Goal: Navigation & Orientation: Find specific page/section

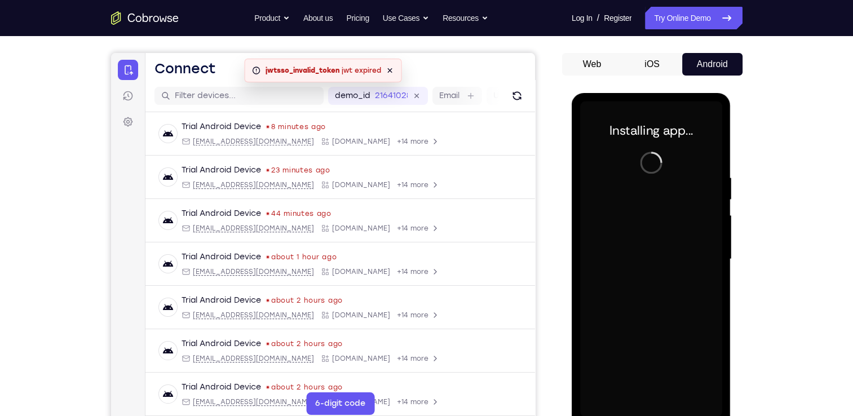
scroll to position [96, 0]
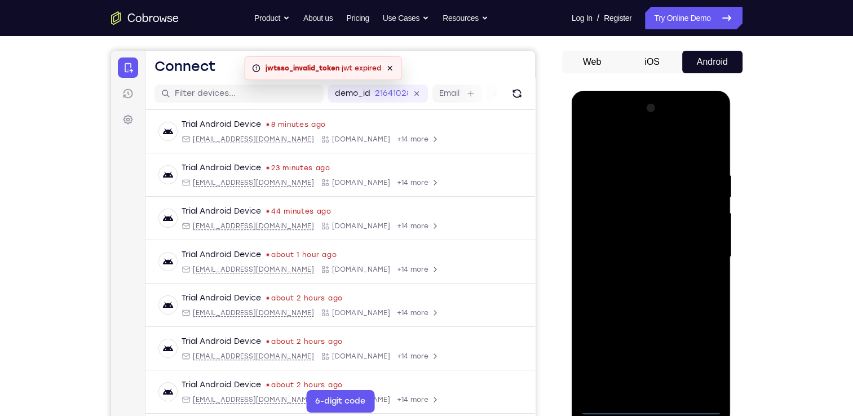
click at [646, 403] on div at bounding box center [651, 257] width 142 height 316
click at [702, 356] on div at bounding box center [651, 257] width 142 height 316
click at [626, 144] on div at bounding box center [651, 257] width 142 height 316
click at [705, 258] on div at bounding box center [651, 257] width 142 height 316
click at [638, 277] on div at bounding box center [651, 257] width 142 height 316
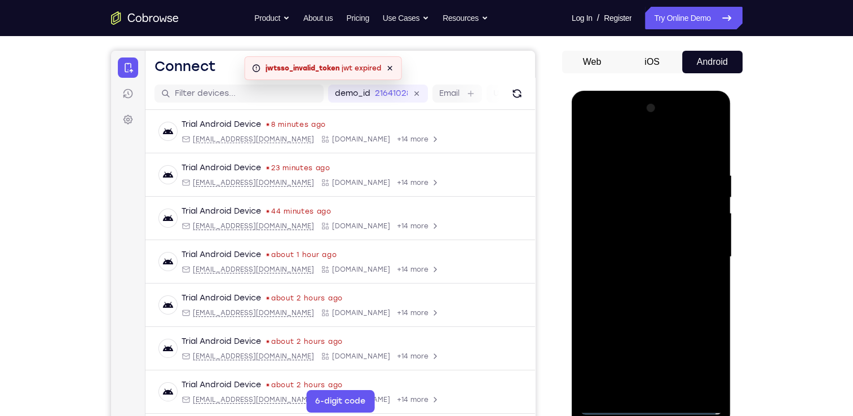
click at [624, 251] on div at bounding box center [651, 257] width 142 height 316
click at [616, 235] on div at bounding box center [651, 257] width 142 height 316
click at [627, 254] on div at bounding box center [651, 257] width 142 height 316
click at [680, 297] on div at bounding box center [651, 257] width 142 height 316
click at [656, 285] on div at bounding box center [651, 257] width 142 height 316
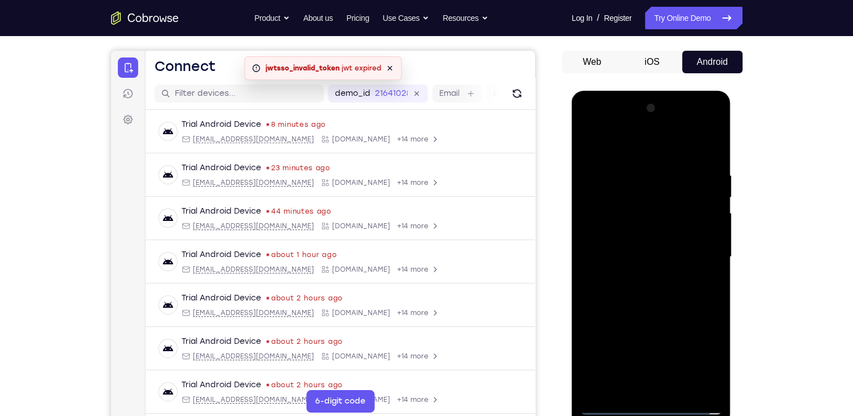
click at [664, 288] on div at bounding box center [651, 257] width 142 height 316
click at [660, 293] on div at bounding box center [651, 257] width 142 height 316
click at [641, 293] on div at bounding box center [651, 257] width 142 height 316
drag, startPoint x: 607, startPoint y: 152, endPoint x: 842, endPoint y: 174, distance: 235.5
click at [732, 174] on html "Online web based iOS Simulators and Android Emulators. Run iPhone, iPad, Mobile…" at bounding box center [652, 260] width 161 height 338
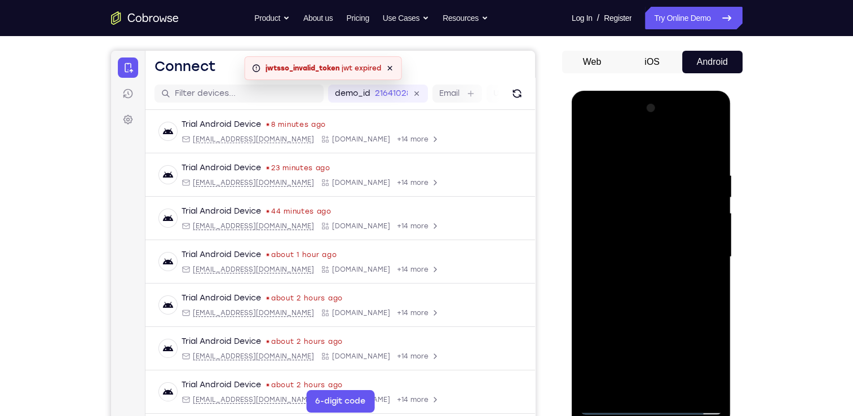
click at [706, 273] on div at bounding box center [651, 257] width 142 height 316
click at [615, 241] on div at bounding box center [651, 257] width 142 height 316
click at [629, 253] on div at bounding box center [651, 257] width 142 height 316
click at [639, 294] on div at bounding box center [651, 257] width 142 height 316
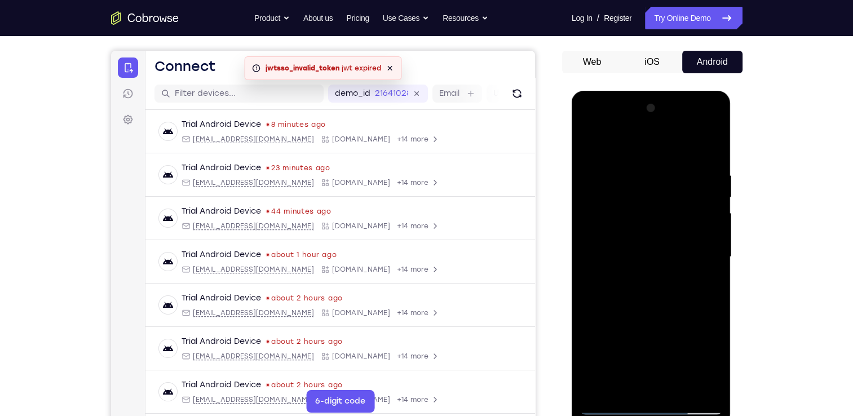
click at [639, 294] on div at bounding box center [651, 257] width 142 height 316
click at [639, 299] on div at bounding box center [651, 257] width 142 height 316
click at [677, 382] on div at bounding box center [651, 257] width 142 height 316
click at [657, 314] on div at bounding box center [651, 257] width 142 height 316
click at [670, 277] on div at bounding box center [651, 257] width 142 height 316
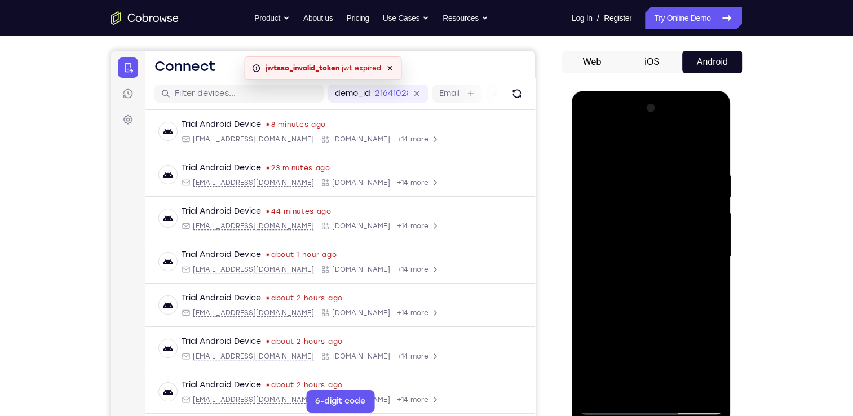
click at [591, 144] on div at bounding box center [651, 257] width 142 height 316
click at [637, 241] on div at bounding box center [651, 257] width 142 height 316
click at [639, 383] on div at bounding box center [651, 257] width 142 height 316
click at [591, 149] on div at bounding box center [651, 257] width 142 height 316
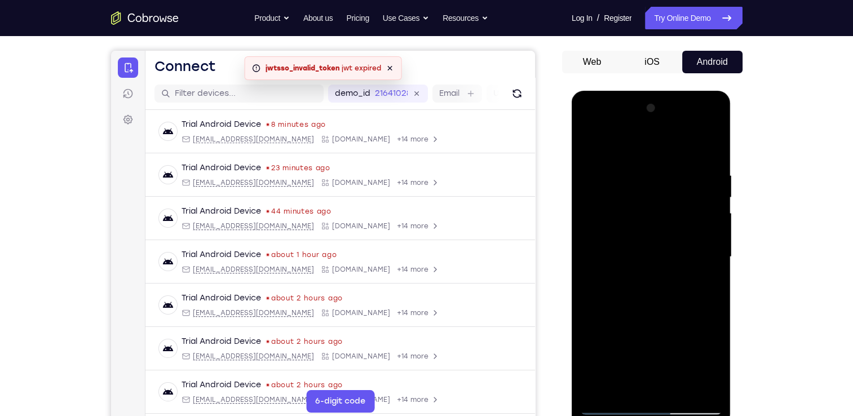
click at [640, 178] on div at bounding box center [651, 257] width 142 height 316
click at [700, 224] on div at bounding box center [651, 257] width 142 height 316
click at [709, 174] on div at bounding box center [651, 257] width 142 height 316
click at [711, 196] on div at bounding box center [651, 257] width 142 height 316
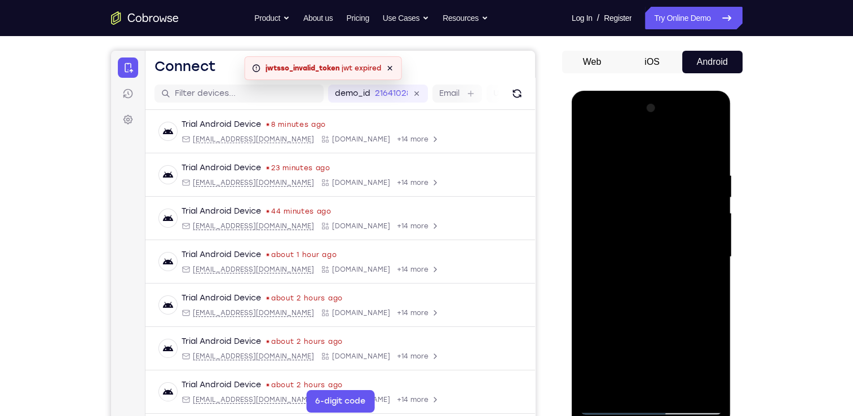
click at [711, 196] on div at bounding box center [651, 257] width 142 height 316
click at [708, 155] on div at bounding box center [651, 257] width 142 height 316
drag, startPoint x: 708, startPoint y: 164, endPoint x: 613, endPoint y: 176, distance: 95.5
click at [613, 176] on div at bounding box center [651, 257] width 142 height 316
drag, startPoint x: 632, startPoint y: 351, endPoint x: 637, endPoint y: 207, distance: 143.8
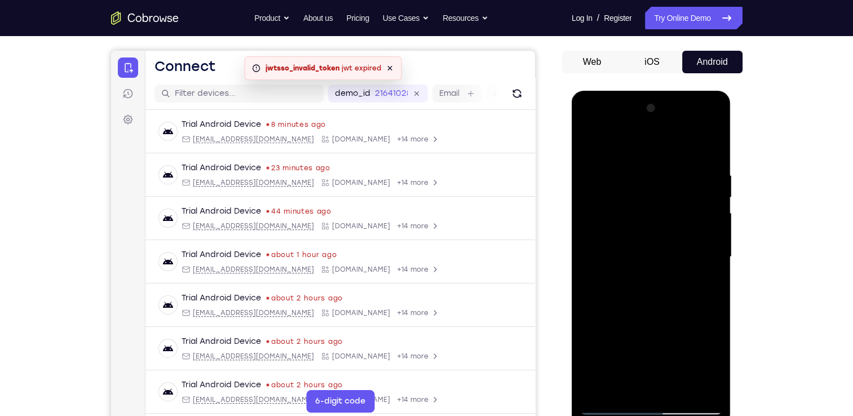
click at [637, 207] on div at bounding box center [651, 257] width 142 height 316
click at [679, 390] on div at bounding box center [651, 257] width 142 height 316
click at [627, 250] on div at bounding box center [651, 257] width 142 height 316
click at [586, 147] on div at bounding box center [651, 257] width 142 height 316
click at [590, 147] on div at bounding box center [651, 257] width 142 height 316
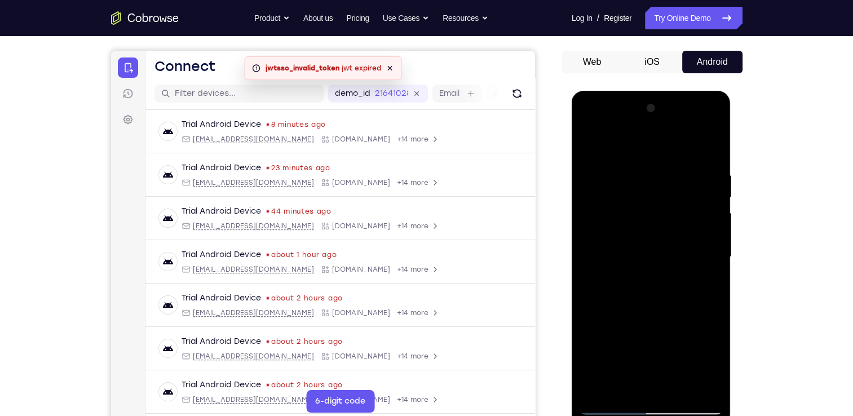
click at [597, 385] on div at bounding box center [651, 257] width 142 height 316
drag, startPoint x: 650, startPoint y: 145, endPoint x: 661, endPoint y: 304, distance: 159.9
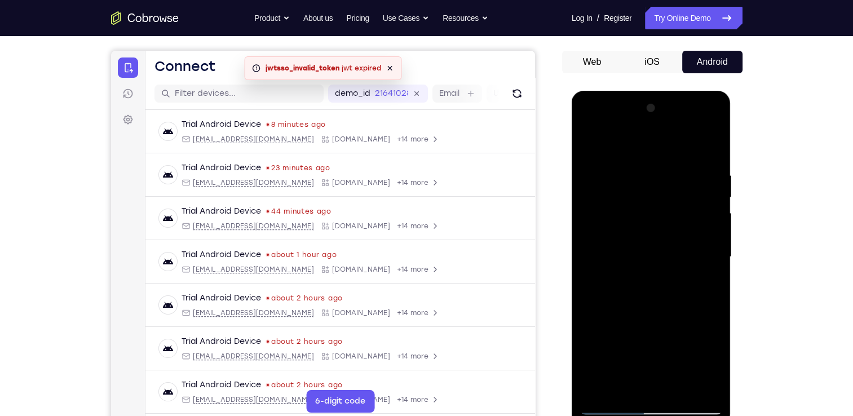
click at [661, 304] on div at bounding box center [651, 257] width 142 height 316
click at [596, 387] on div at bounding box center [651, 257] width 142 height 316
drag, startPoint x: 648, startPoint y: 145, endPoint x: 661, endPoint y: 294, distance: 150.0
click at [661, 294] on div at bounding box center [651, 257] width 142 height 316
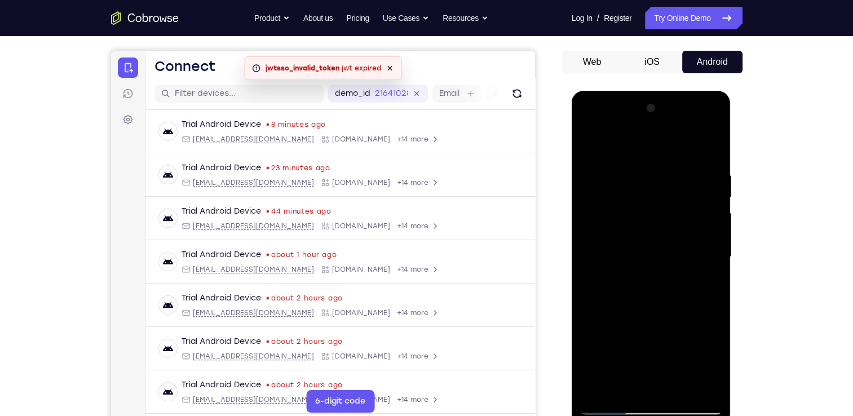
click at [600, 388] on div at bounding box center [651, 257] width 142 height 316
drag, startPoint x: 652, startPoint y: 147, endPoint x: 629, endPoint y: 406, distance: 260.4
click at [629, 406] on div at bounding box center [651, 257] width 142 height 316
click at [675, 385] on div at bounding box center [651, 257] width 142 height 316
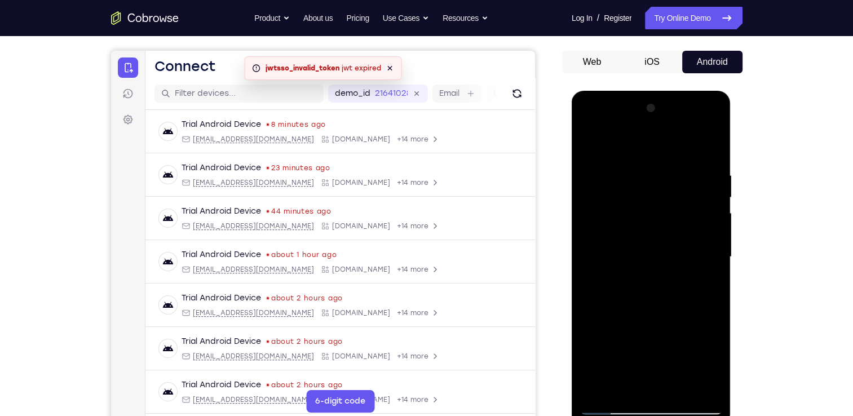
click at [669, 250] on div at bounding box center [651, 257] width 142 height 316
click at [595, 150] on div at bounding box center [651, 257] width 142 height 316
click at [714, 197] on div at bounding box center [651, 257] width 142 height 316
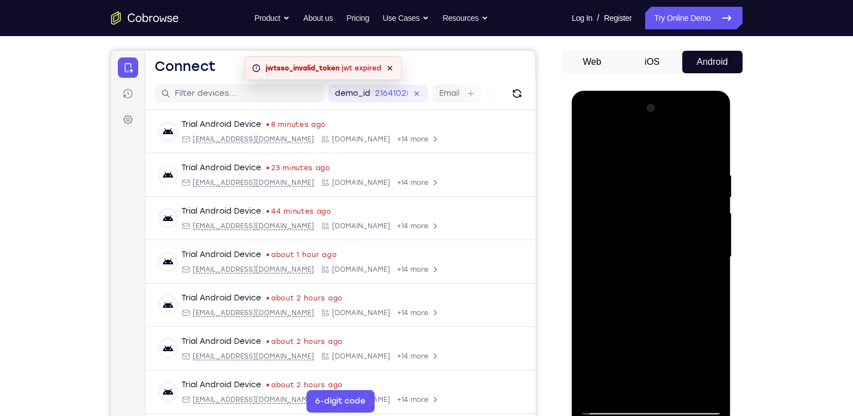
click at [586, 200] on div at bounding box center [651, 257] width 142 height 316
click at [591, 143] on div at bounding box center [651, 257] width 142 height 316
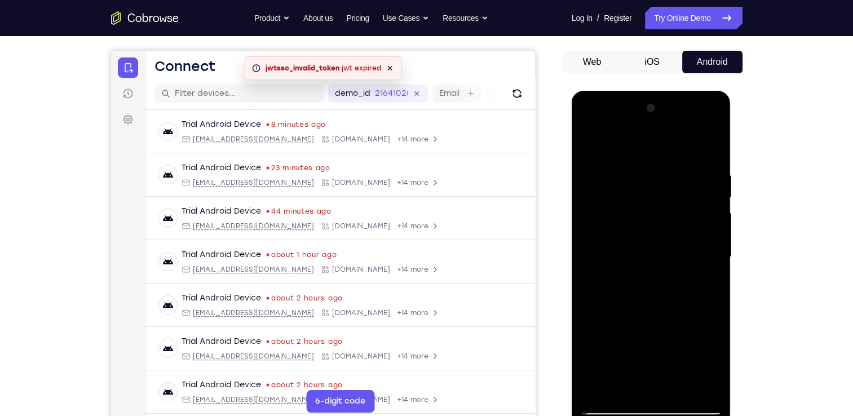
click at [591, 143] on div at bounding box center [651, 257] width 142 height 316
click at [634, 174] on div at bounding box center [651, 257] width 142 height 316
click at [709, 149] on div at bounding box center [651, 257] width 142 height 316
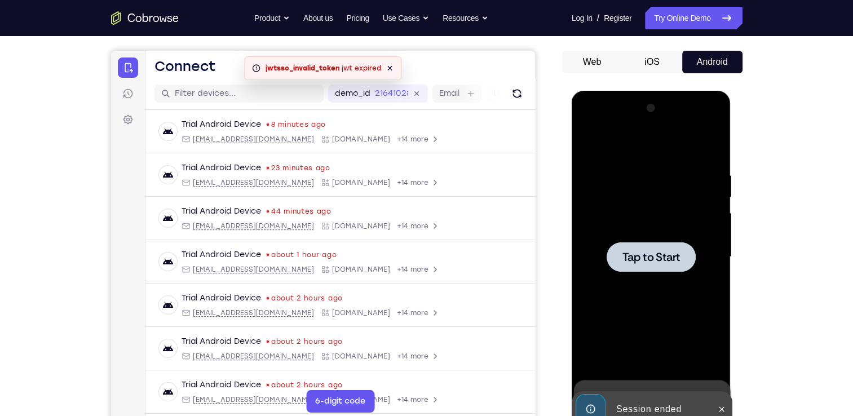
click at [661, 251] on span "Tap to Start" at bounding box center [651, 256] width 58 height 11
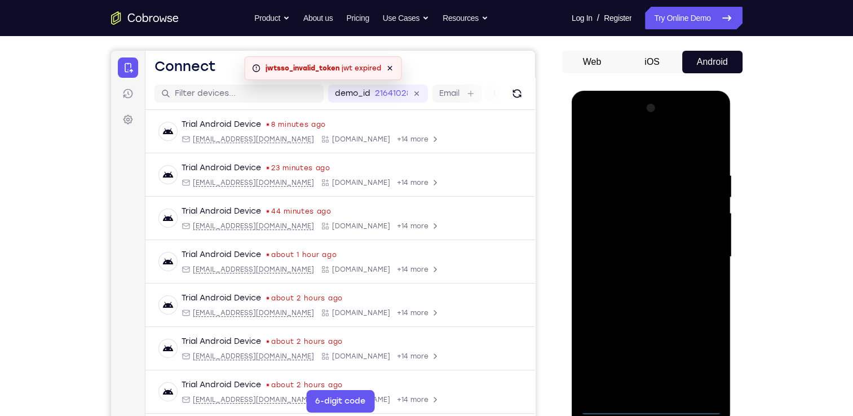
click at [650, 406] on div at bounding box center [651, 257] width 142 height 316
click at [700, 357] on div at bounding box center [651, 257] width 142 height 316
click at [608, 130] on div at bounding box center [651, 257] width 142 height 316
click at [696, 251] on div at bounding box center [651, 257] width 142 height 316
click at [634, 276] on div at bounding box center [651, 257] width 142 height 316
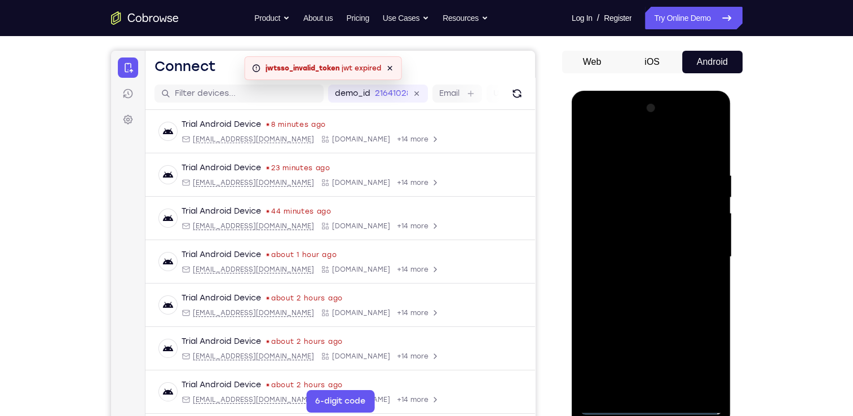
click at [656, 241] on div at bounding box center [651, 257] width 142 height 316
click at [640, 243] on div at bounding box center [651, 257] width 142 height 316
click at [652, 263] on div at bounding box center [651, 257] width 142 height 316
click at [632, 270] on div at bounding box center [651, 257] width 142 height 316
click at [621, 255] on div at bounding box center [651, 257] width 142 height 316
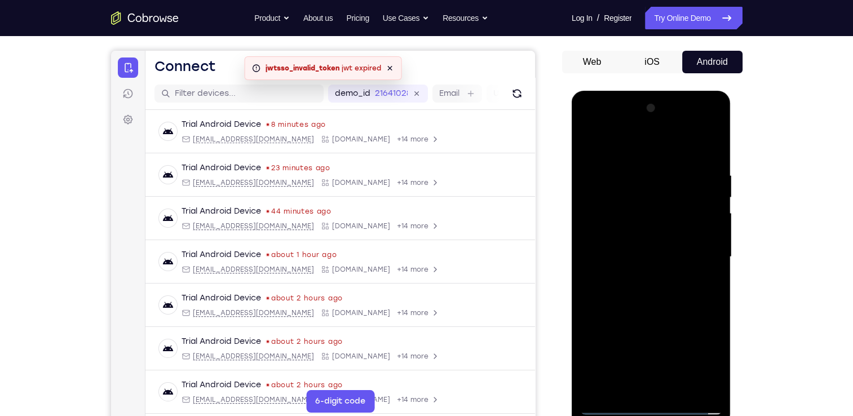
click at [676, 290] on div at bounding box center [651, 257] width 142 height 316
click at [660, 290] on div at bounding box center [651, 257] width 142 height 316
click at [687, 295] on div at bounding box center [651, 257] width 142 height 316
click at [638, 166] on div at bounding box center [651, 257] width 142 height 316
click at [713, 189] on div at bounding box center [651, 257] width 142 height 316
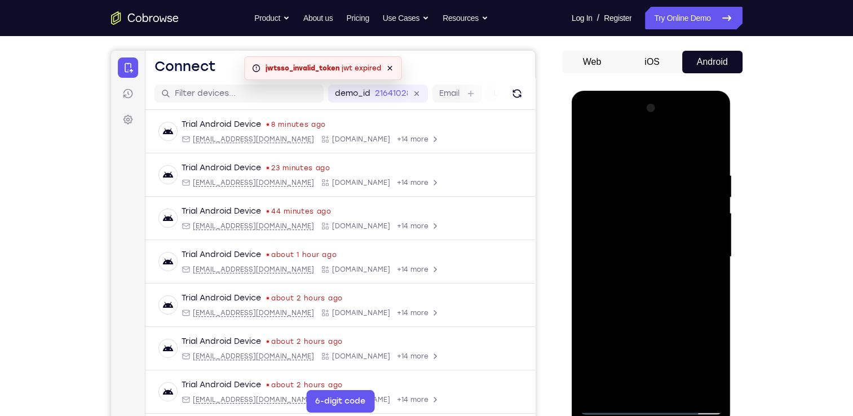
click at [713, 189] on div at bounding box center [651, 257] width 142 height 316
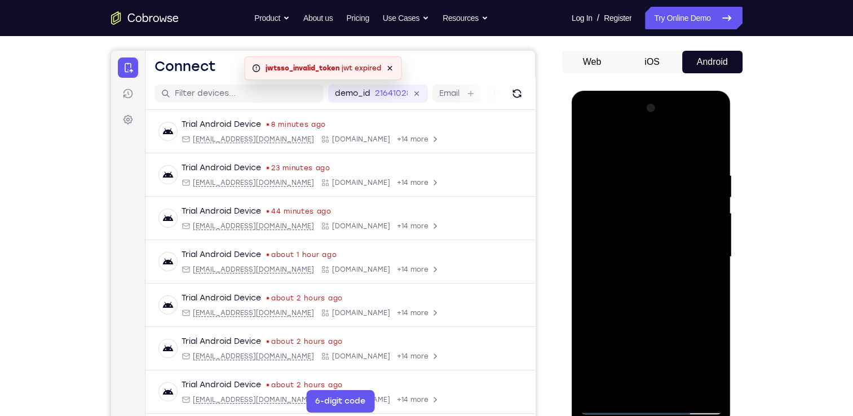
click at [709, 153] on div at bounding box center [651, 257] width 142 height 316
drag, startPoint x: 661, startPoint y: 330, endPoint x: 668, endPoint y: 197, distance: 132.7
click at [668, 197] on div at bounding box center [651, 257] width 142 height 316
drag, startPoint x: 667, startPoint y: 334, endPoint x: 661, endPoint y: 218, distance: 115.7
click at [661, 218] on div at bounding box center [651, 257] width 142 height 316
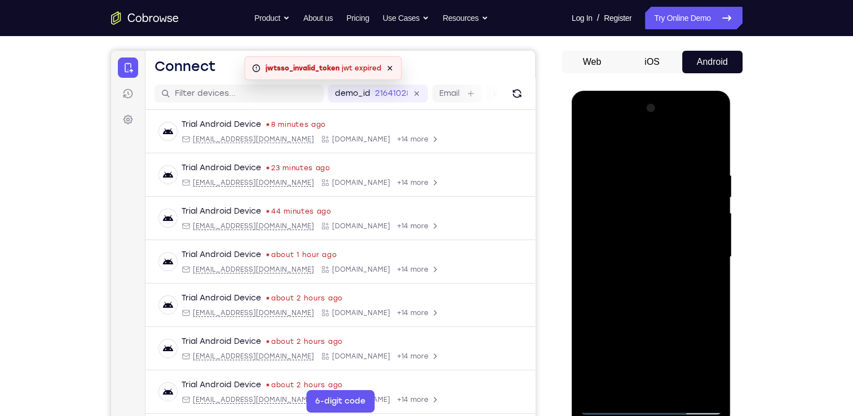
click at [682, 387] on div at bounding box center [651, 257] width 142 height 316
click at [665, 315] on div at bounding box center [651, 257] width 142 height 316
click at [594, 141] on div at bounding box center [651, 257] width 142 height 316
click at [708, 394] on div at bounding box center [651, 257] width 142 height 316
drag, startPoint x: 674, startPoint y: 215, endPoint x: 686, endPoint y: 382, distance: 167.3
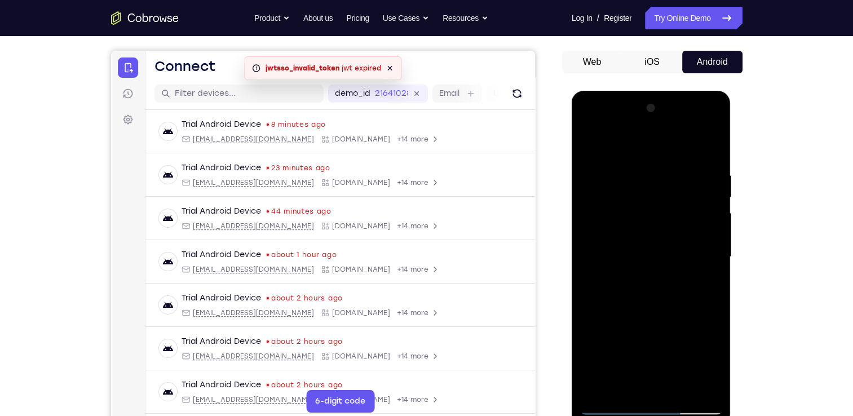
click at [686, 382] on div at bounding box center [651, 257] width 142 height 316
click at [592, 233] on div at bounding box center [651, 257] width 142 height 316
click at [692, 205] on div at bounding box center [651, 257] width 142 height 316
click at [712, 108] on div at bounding box center [651, 257] width 142 height 316
click at [598, 388] on div at bounding box center [651, 257] width 142 height 316
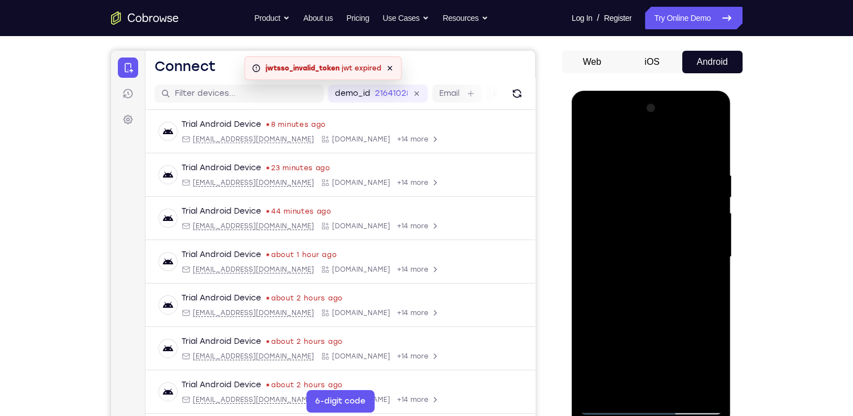
click at [598, 388] on div at bounding box center [651, 257] width 142 height 316
click at [598, 392] on div at bounding box center [651, 257] width 142 height 316
drag, startPoint x: 652, startPoint y: 152, endPoint x: 649, endPoint y: 317, distance: 165.2
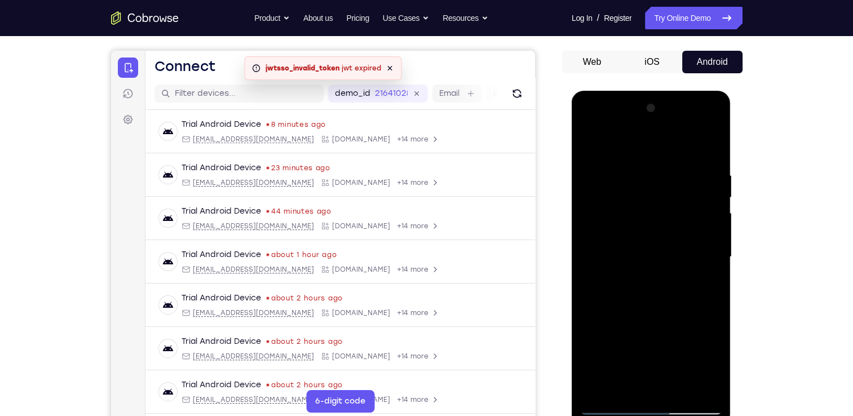
click at [649, 317] on div at bounding box center [651, 257] width 142 height 316
drag, startPoint x: 656, startPoint y: 143, endPoint x: 651, endPoint y: 302, distance: 158.5
click at [651, 302] on div at bounding box center [651, 257] width 142 height 316
click at [622, 391] on div at bounding box center [651, 257] width 142 height 316
click at [634, 143] on div at bounding box center [651, 257] width 142 height 316
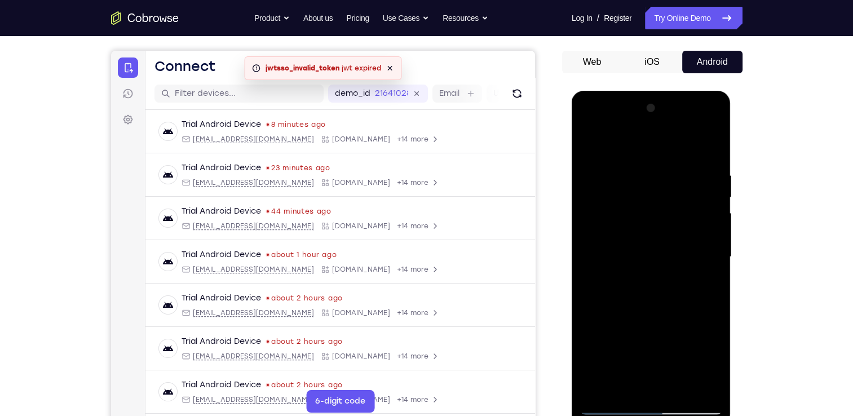
click at [652, 199] on div at bounding box center [651, 257] width 142 height 316
drag, startPoint x: 670, startPoint y: 334, endPoint x: 591, endPoint y: 328, distance: 79.7
click at [591, 328] on div at bounding box center [651, 257] width 142 height 316
drag, startPoint x: 674, startPoint y: 342, endPoint x: 600, endPoint y: 339, distance: 73.9
click at [600, 339] on div at bounding box center [651, 257] width 142 height 316
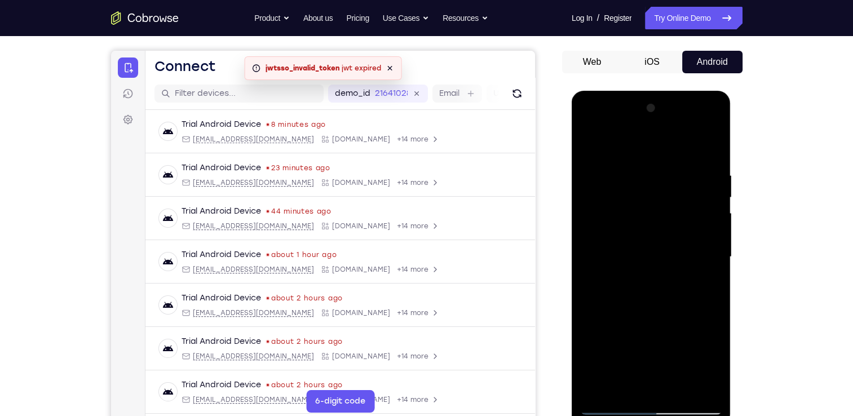
drag, startPoint x: 659, startPoint y: 333, endPoint x: 590, endPoint y: 328, distance: 69.0
click at [590, 328] on div at bounding box center [651, 257] width 142 height 316
drag, startPoint x: 668, startPoint y: 329, endPoint x: 617, endPoint y: 329, distance: 50.7
click at [617, 329] on div at bounding box center [651, 257] width 142 height 316
drag, startPoint x: 692, startPoint y: 340, endPoint x: 617, endPoint y: 335, distance: 75.1
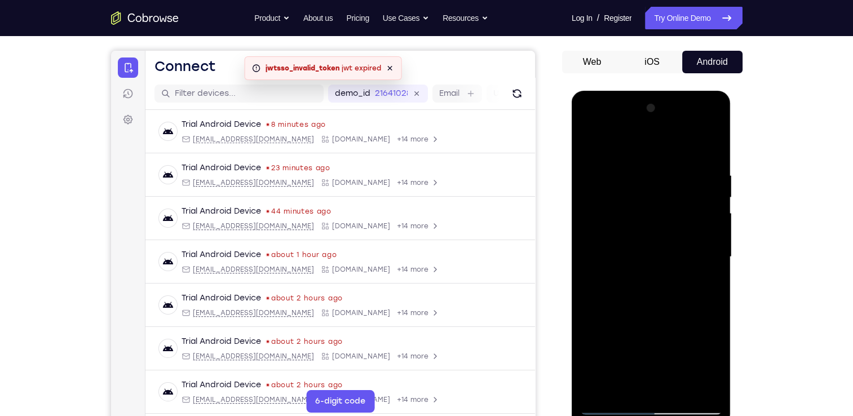
click at [617, 335] on div at bounding box center [651, 257] width 142 height 316
drag, startPoint x: 686, startPoint y: 339, endPoint x: 609, endPoint y: 332, distance: 77.0
click at [609, 332] on div at bounding box center [651, 257] width 142 height 316
drag, startPoint x: 679, startPoint y: 344, endPoint x: 600, endPoint y: 337, distance: 79.3
click at [600, 337] on div at bounding box center [651, 257] width 142 height 316
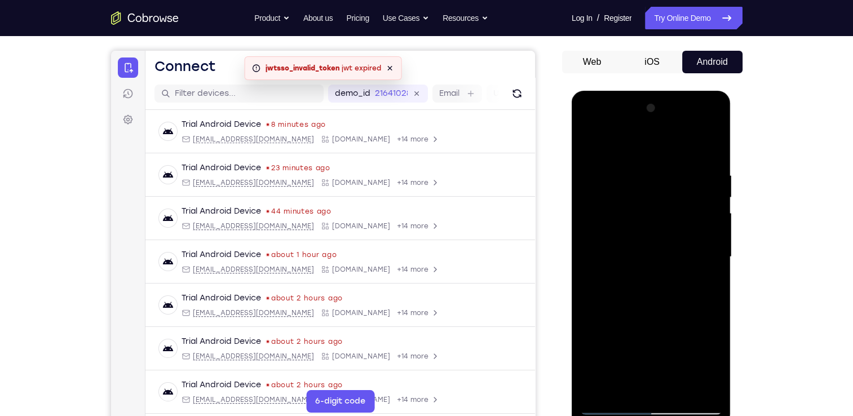
drag, startPoint x: 674, startPoint y: 338, endPoint x: 618, endPoint y: 327, distance: 56.3
click at [618, 327] on div at bounding box center [651, 257] width 142 height 316
click at [590, 145] on div at bounding box center [651, 257] width 142 height 316
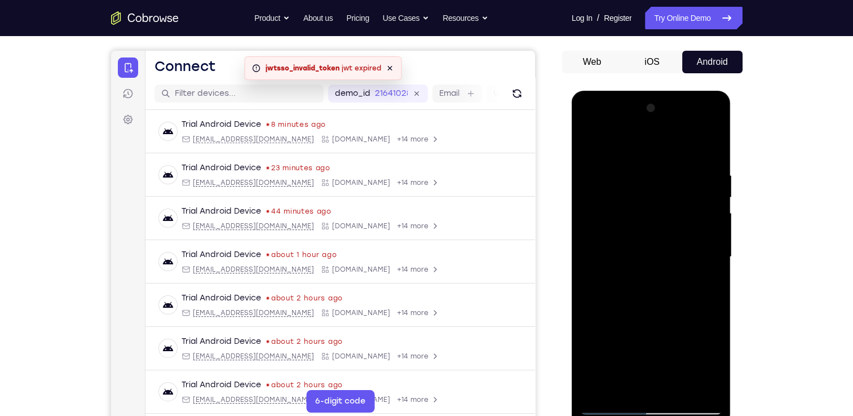
drag, startPoint x: 686, startPoint y: 333, endPoint x: 613, endPoint y: 326, distance: 73.0
click at [613, 326] on div at bounding box center [651, 257] width 142 height 316
drag, startPoint x: 682, startPoint y: 341, endPoint x: 608, endPoint y: 334, distance: 73.6
click at [608, 334] on div at bounding box center [651, 257] width 142 height 316
drag, startPoint x: 709, startPoint y: 335, endPoint x: 627, endPoint y: 327, distance: 82.7
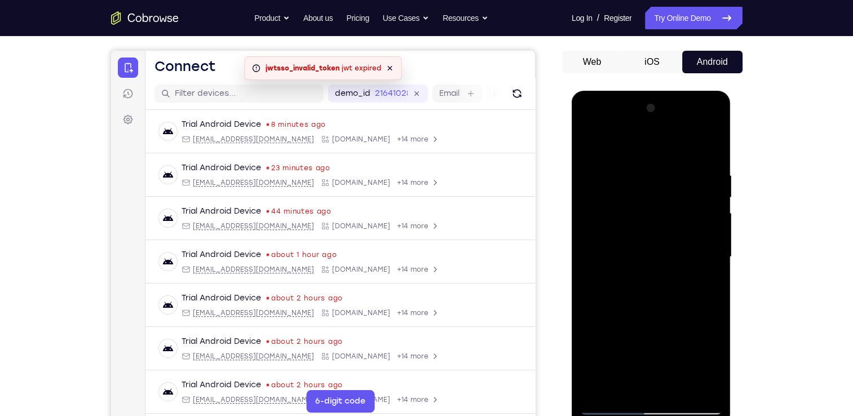
click at [627, 327] on div at bounding box center [651, 257] width 142 height 316
drag, startPoint x: 700, startPoint y: 339, endPoint x: 625, endPoint y: 331, distance: 75.4
click at [625, 331] on div at bounding box center [651, 257] width 142 height 316
drag, startPoint x: 699, startPoint y: 332, endPoint x: 611, endPoint y: 334, distance: 88.0
click at [611, 334] on div at bounding box center [651, 257] width 142 height 316
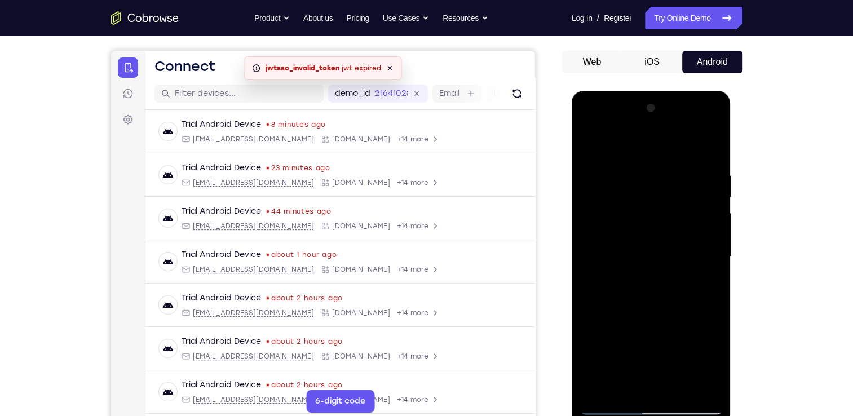
drag, startPoint x: 704, startPoint y: 337, endPoint x: 644, endPoint y: 338, distance: 60.3
click at [644, 338] on div at bounding box center [651, 257] width 142 height 316
drag, startPoint x: 702, startPoint y: 339, endPoint x: 662, endPoint y: 339, distance: 39.5
click at [662, 339] on div at bounding box center [651, 257] width 142 height 316
drag, startPoint x: 702, startPoint y: 341, endPoint x: 624, endPoint y: 337, distance: 78.4
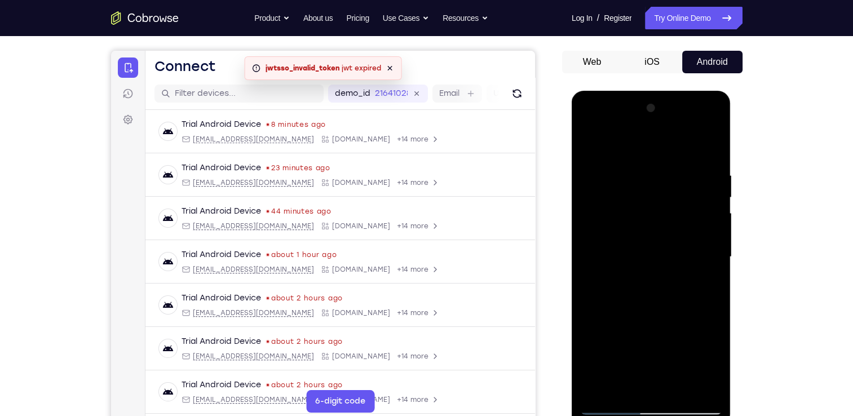
click at [624, 337] on div at bounding box center [651, 257] width 142 height 316
drag, startPoint x: 706, startPoint y: 336, endPoint x: 646, endPoint y: 337, distance: 60.3
click at [646, 337] on div at bounding box center [651, 257] width 142 height 316
drag, startPoint x: 705, startPoint y: 338, endPoint x: 639, endPoint y: 344, distance: 66.9
click at [639, 344] on div at bounding box center [651, 257] width 142 height 316
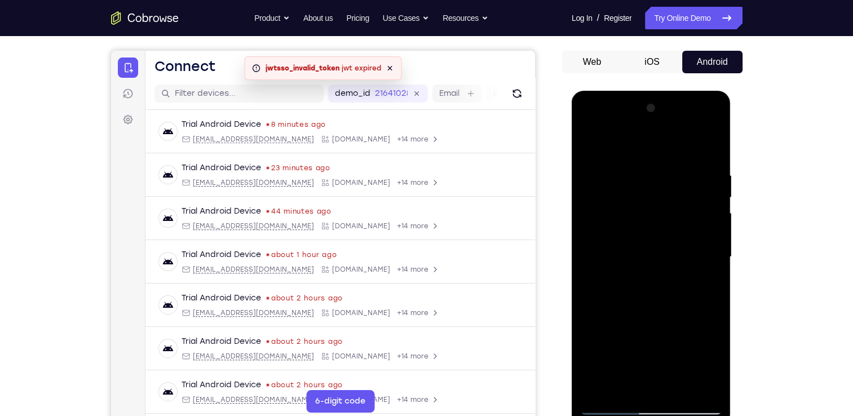
drag, startPoint x: 711, startPoint y: 337, endPoint x: 645, endPoint y: 332, distance: 66.2
click at [645, 332] on div at bounding box center [651, 257] width 142 height 316
drag, startPoint x: 717, startPoint y: 333, endPoint x: 625, endPoint y: 331, distance: 91.9
click at [625, 331] on div at bounding box center [651, 257] width 142 height 316
drag, startPoint x: 649, startPoint y: 317, endPoint x: 656, endPoint y: 198, distance: 119.2
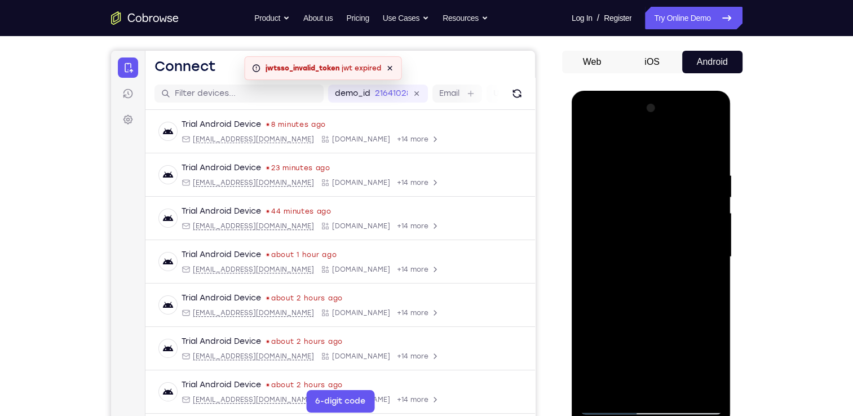
click at [656, 198] on div at bounding box center [651, 257] width 142 height 316
click at [591, 139] on div at bounding box center [651, 257] width 142 height 316
click at [595, 387] on div at bounding box center [651, 257] width 142 height 316
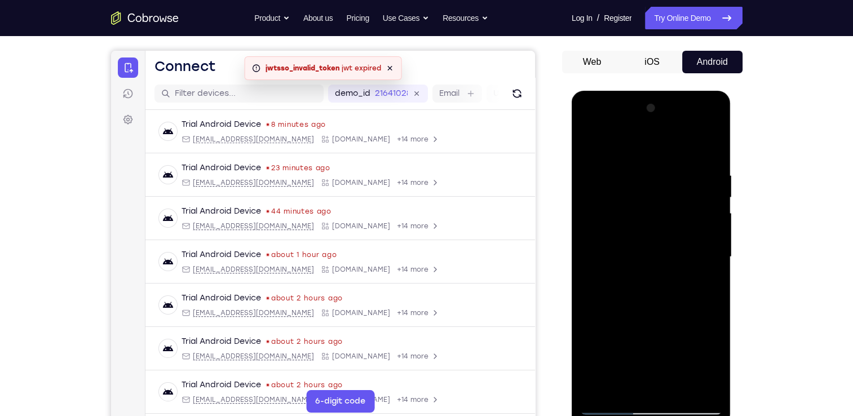
click at [601, 383] on div at bounding box center [651, 257] width 142 height 316
drag, startPoint x: 648, startPoint y: 147, endPoint x: 656, endPoint y: 349, distance: 202.6
click at [656, 349] on div at bounding box center [651, 257] width 142 height 316
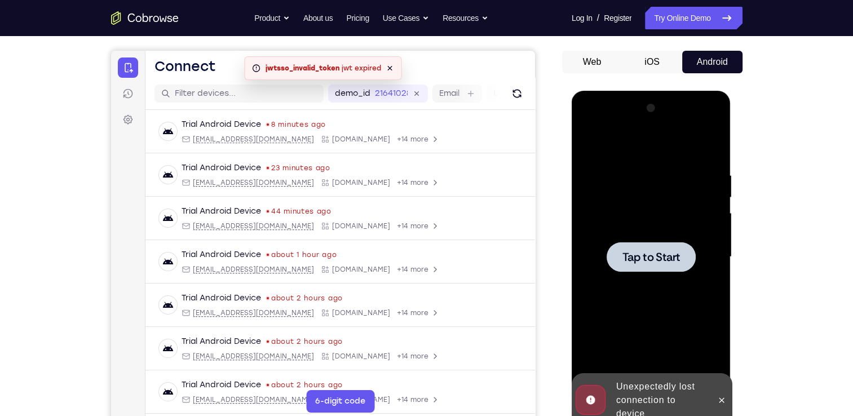
click at [666, 226] on div at bounding box center [651, 257] width 142 height 316
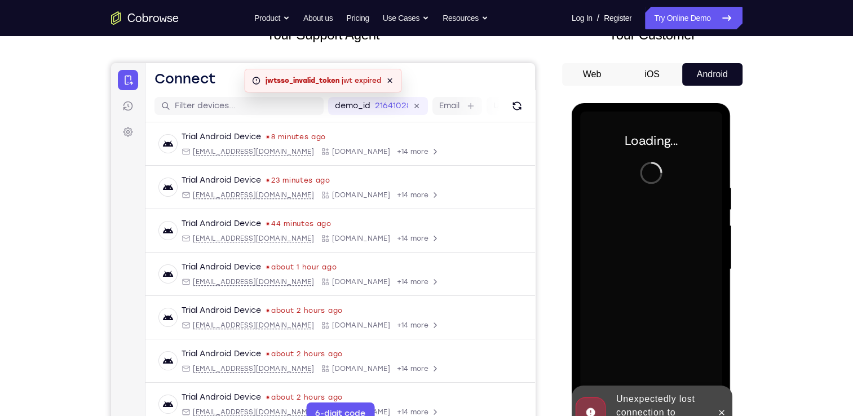
scroll to position [85, 0]
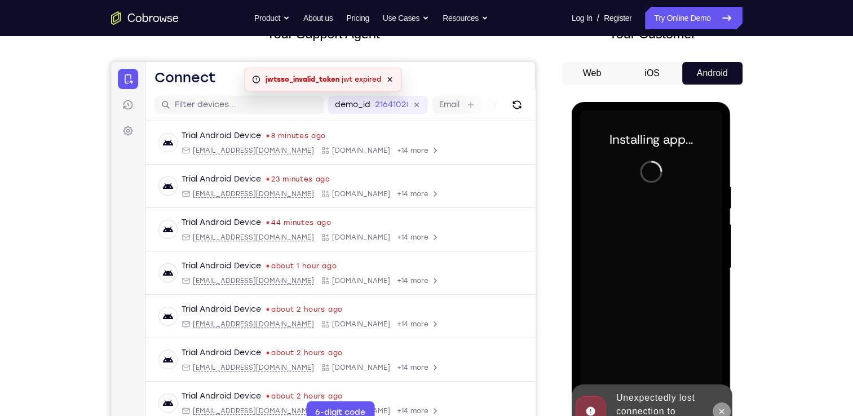
click at [723, 416] on button at bounding box center [722, 412] width 18 height 18
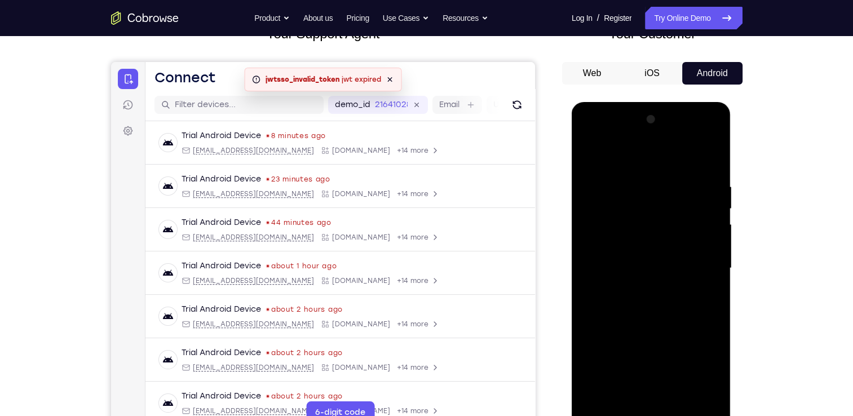
click at [651, 416] on div at bounding box center [651, 269] width 142 height 316
click at [701, 369] on div at bounding box center [651, 269] width 142 height 316
click at [763, 1] on nav "Go back Powerful, Flexible and Trustworthy. Avoid all extra friction for both A…" at bounding box center [426, 18] width 853 height 36
click at [636, 151] on div at bounding box center [651, 269] width 142 height 316
click at [696, 261] on div at bounding box center [651, 269] width 142 height 316
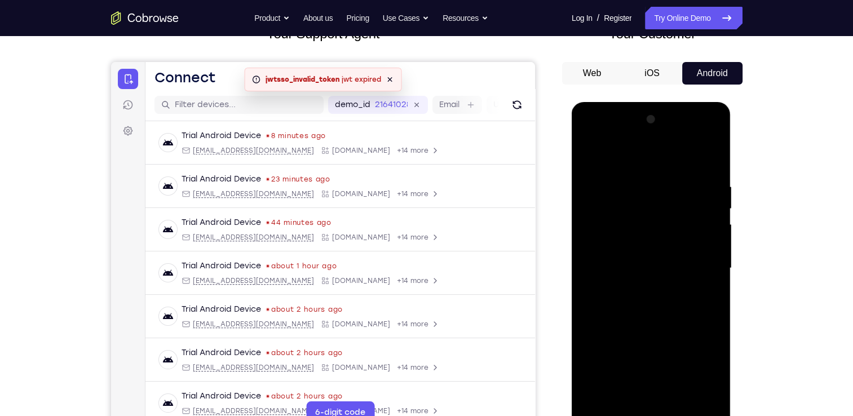
click at [642, 288] on div at bounding box center [651, 269] width 142 height 316
click at [662, 262] on div at bounding box center [651, 269] width 142 height 316
click at [641, 247] on div at bounding box center [651, 269] width 142 height 316
click at [621, 271] on div at bounding box center [651, 269] width 142 height 316
click at [627, 309] on div at bounding box center [651, 269] width 142 height 316
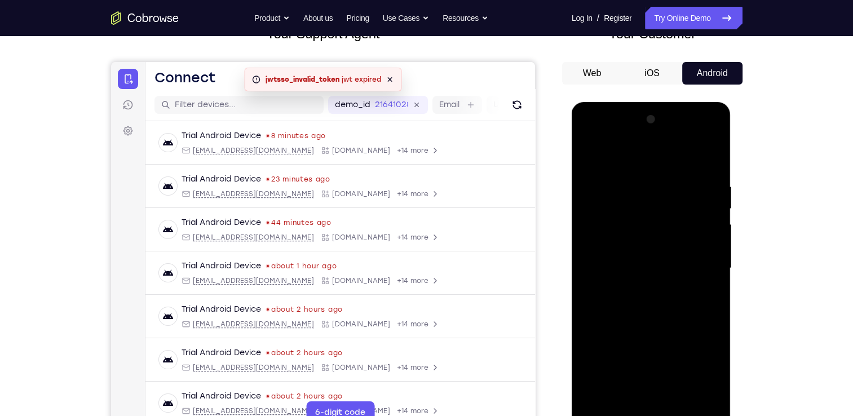
click at [638, 297] on div at bounding box center [651, 269] width 142 height 316
click at [664, 307] on div at bounding box center [651, 269] width 142 height 316
click at [705, 279] on div at bounding box center [651, 269] width 142 height 316
click at [616, 249] on div at bounding box center [651, 269] width 142 height 316
click at [602, 249] on div at bounding box center [651, 269] width 142 height 316
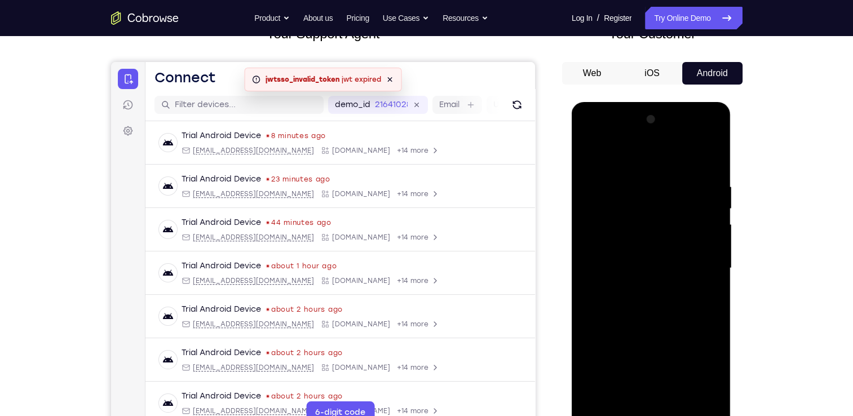
click at [620, 271] on div at bounding box center [651, 269] width 142 height 316
click at [626, 272] on div at bounding box center [651, 269] width 142 height 316
click at [646, 300] on div at bounding box center [651, 269] width 142 height 316
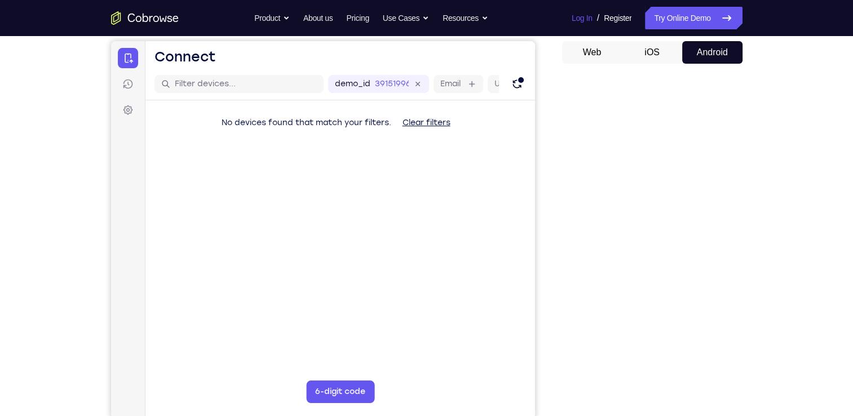
scroll to position [105, 0]
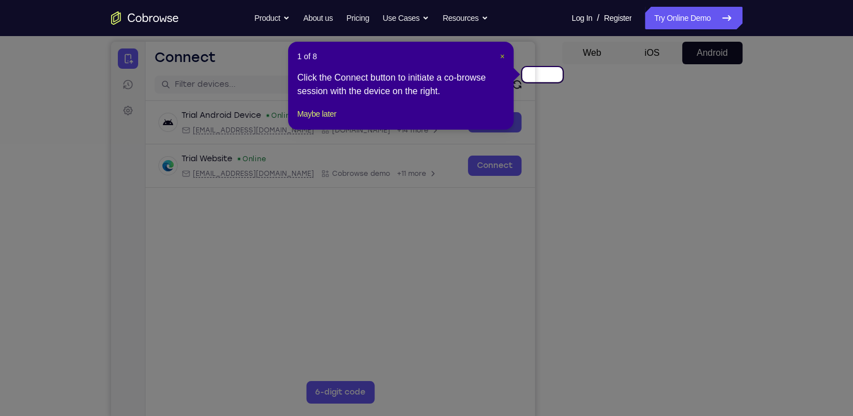
click at [503, 52] on span "×" at bounding box center [502, 56] width 5 height 9
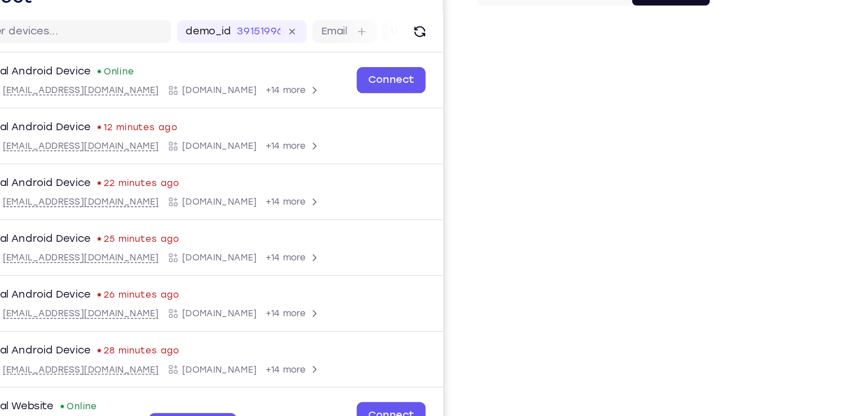
scroll to position [0, 0]
